Goal: Task Accomplishment & Management: Manage account settings

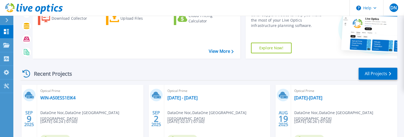
scroll to position [80, 0]
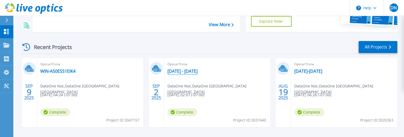
drag, startPoint x: 224, startPoint y: 71, endPoint x: 218, endPoint y: 72, distance: 5.7
click at [218, 72] on div "Optical Prime [DATE] - [DATE] DataOne Noc , DataOne [GEOGRAPHIC_DATA] [GEOGRAPH…" at bounding box center [217, 92] width 106 height 69
copy div "[DATE] - [DATE]"
click at [80, 73] on div "Optical Prime WIN-A50ESS1EIK4 DataOne Noc , DataOne Asia Philippines 09/09/2025…" at bounding box center [90, 92] width 106 height 69
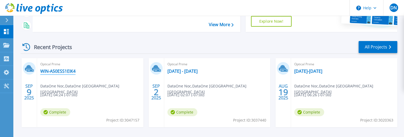
click at [68, 72] on link "WIN-A50ESS1EIK4" at bounding box center [57, 71] width 35 height 5
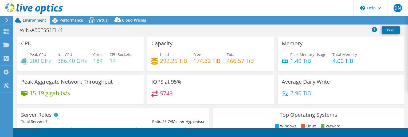
select select "USD"
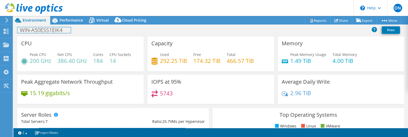
click at [35, 30] on h1 "WIN-A50ESS1EIK4" at bounding box center [43, 30] width 53 height 6
click at [83, 30] on div "WIN-A50ESS1EIK4 Print" at bounding box center [210, 30] width 395 height 10
click at [64, 30] on h1 "WIN-A50ESS1EIK4" at bounding box center [43, 30] width 53 height 6
click at [55, 31] on h1 "WIN-A50ESS1EIK4" at bounding box center [43, 30] width 53 height 6
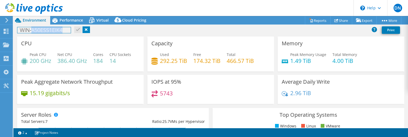
click at [55, 31] on h1 "WIN-A50ESS1EIK4" at bounding box center [43, 30] width 53 height 6
click at [70, 31] on link at bounding box center [68, 29] width 7 height 7
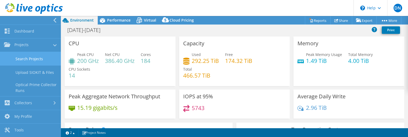
click at [32, 57] on link "Search Projects" at bounding box center [30, 59] width 61 height 14
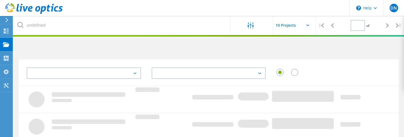
type input "1"
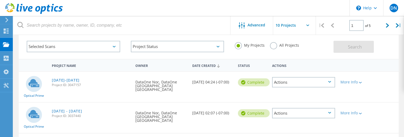
scroll to position [53, 0]
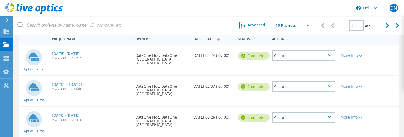
click at [232, 85] on div "Date Created 09/02/2025, 02:07 (-07:00)" at bounding box center [213, 85] width 46 height 18
click at [346, 85] on div "More Info" at bounding box center [353, 87] width 25 height 4
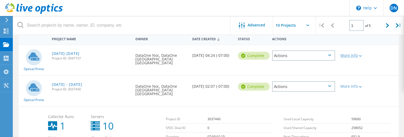
click at [354, 57] on div "More Info" at bounding box center [353, 56] width 25 height 4
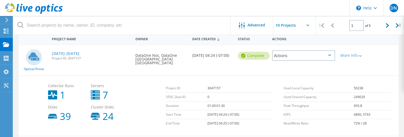
click at [251, 69] on div "Optical Prime Sept 9-15 2025 Project ID: 3047157 Requested By DataOne Noc, Data…" at bounding box center [209, 60] width 380 height 30
click at [352, 55] on div "More Info" at bounding box center [353, 56] width 25 height 4
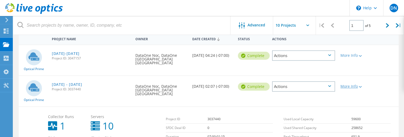
click at [351, 85] on div "More Info" at bounding box center [353, 87] width 25 height 4
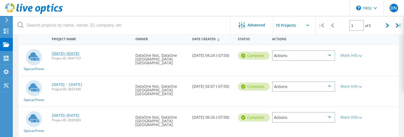
click at [71, 52] on link "Sept 9-15 2025" at bounding box center [66, 54] width 28 height 4
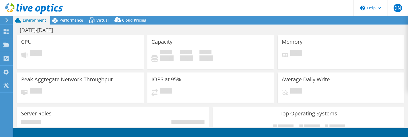
select select "USD"
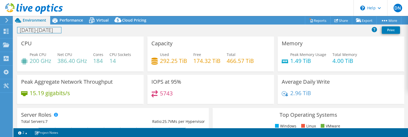
click at [48, 28] on h1 "[DATE]-[DATE]" at bounding box center [39, 30] width 44 height 6
click at [42, 28] on h1 "Sept 9-15 2025" at bounding box center [39, 30] width 44 height 6
click at [72, 30] on link at bounding box center [68, 29] width 7 height 7
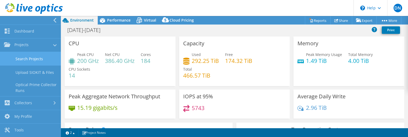
click at [22, 59] on link "Search Projects" at bounding box center [30, 59] width 61 height 14
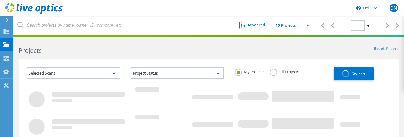
type input "1"
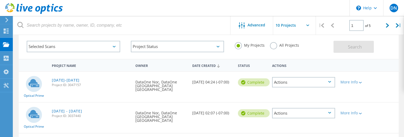
scroll to position [53, 0]
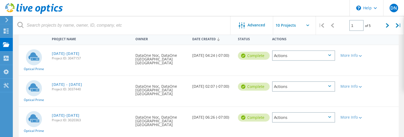
drag, startPoint x: 103, startPoint y: 80, endPoint x: 49, endPoint y: 80, distance: 53.7
click at [49, 80] on div "[DATE] - [DATE] Project ID: 3037440" at bounding box center [91, 86] width 84 height 20
click at [100, 107] on div "[DATE]-[DATE] Project ID: 3020363" at bounding box center [91, 117] width 84 height 20
